Goal: Task Accomplishment & Management: Manage account settings

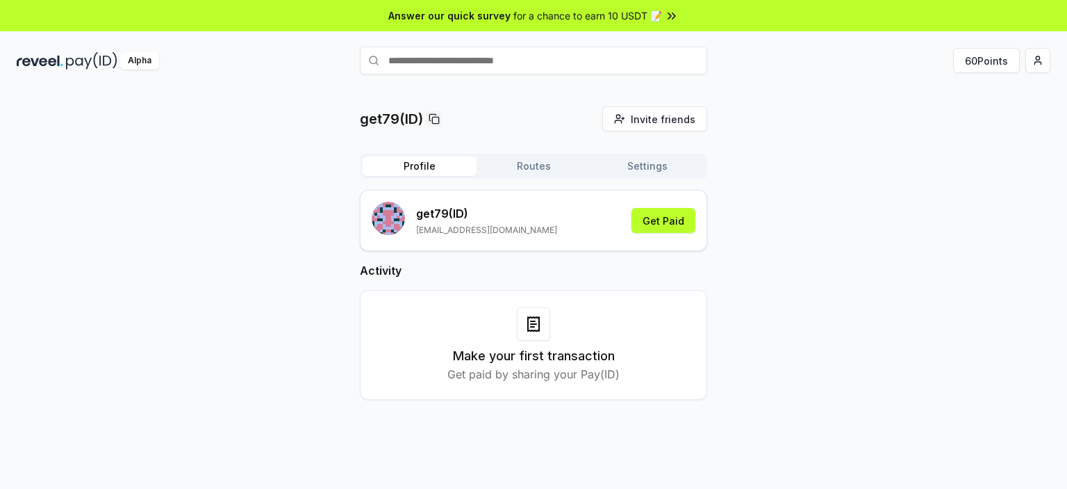
click at [543, 153] on div "get79(ID) Invite friends Invite Profile Routes Settings get79 (ID) nguyentam386…" at bounding box center [533, 264] width 347 height 316
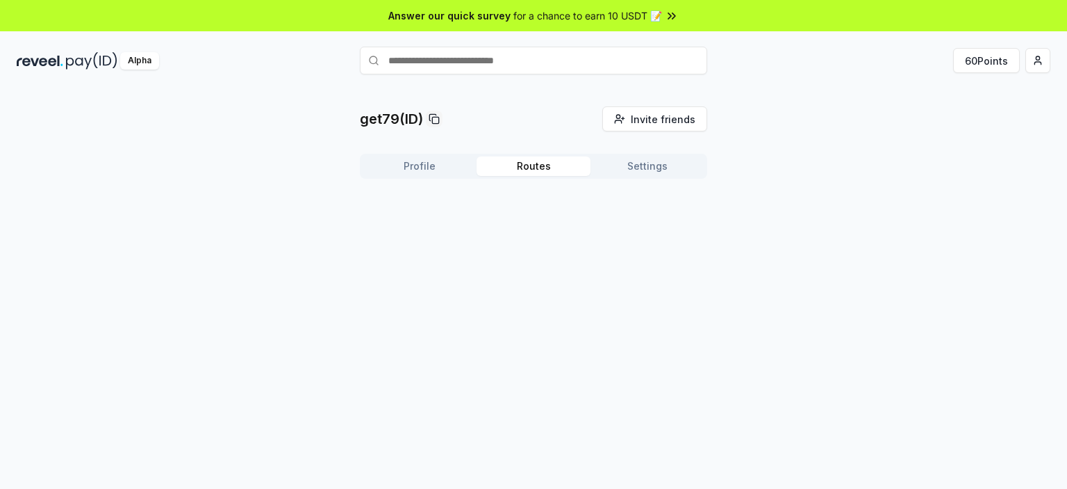
click at [539, 168] on button "Routes" at bounding box center [534, 165] width 114 height 19
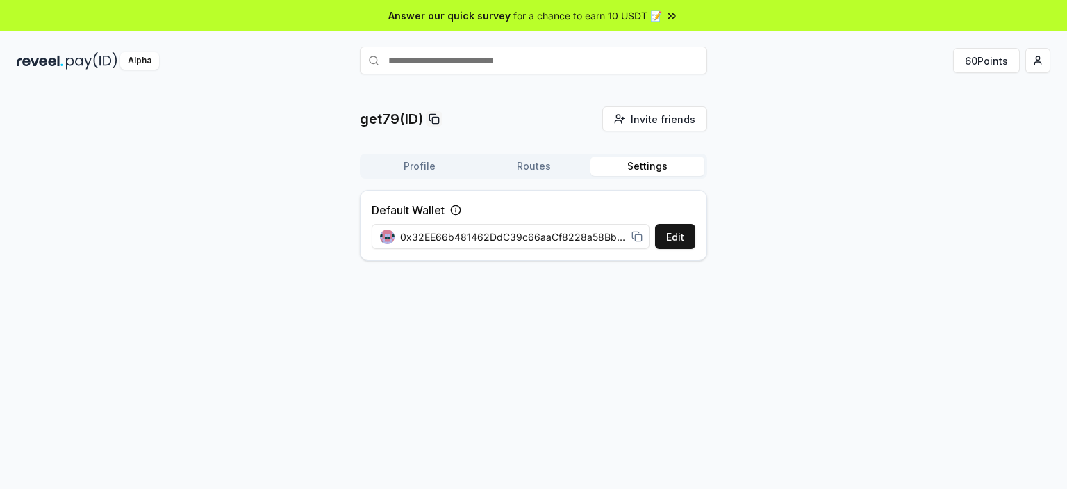
click at [686, 157] on button "Settings" at bounding box center [648, 165] width 114 height 19
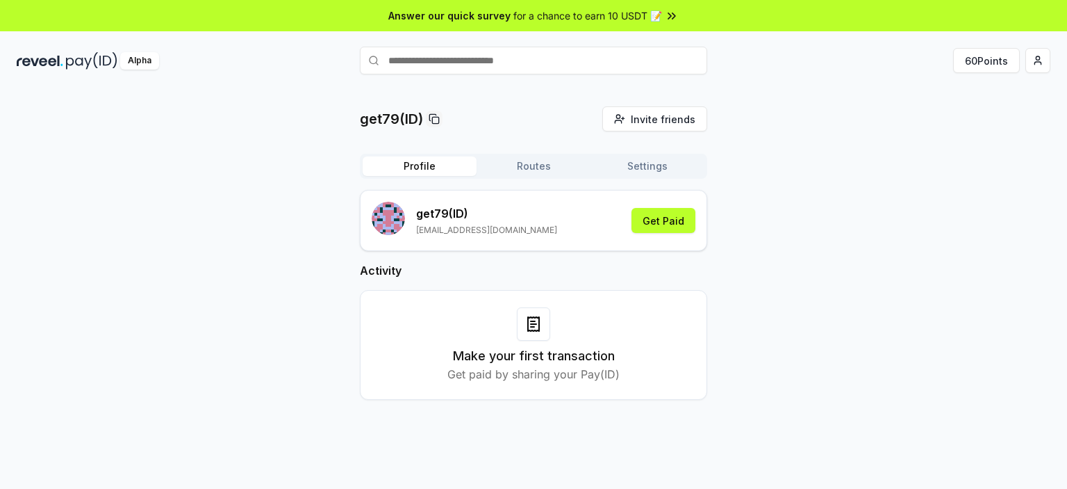
click at [421, 171] on button "Profile" at bounding box center [420, 165] width 114 height 19
click at [1041, 62] on html "Answer our quick survey for a chance to earn 10 USDT 📝 Alpha 60 Points get79(ID…" at bounding box center [533, 244] width 1067 height 489
click at [988, 65] on button "60 Points" at bounding box center [986, 60] width 67 height 25
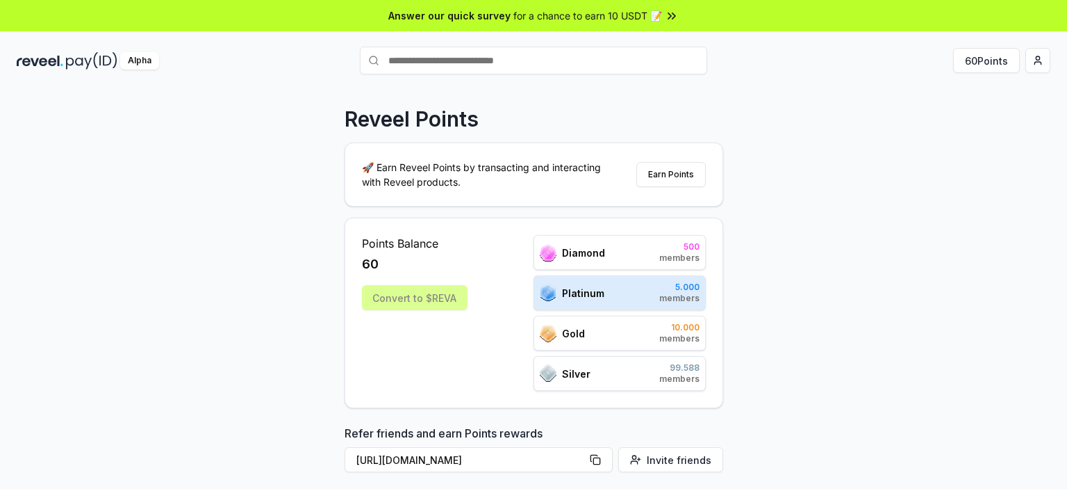
click at [668, 305] on div "Platinum 5.000 members" at bounding box center [620, 292] width 172 height 35
click at [442, 300] on div "Convert to $REVA" at bounding box center [415, 297] width 106 height 25
